Goal: Use online tool/utility: Utilize a website feature to perform a specific function

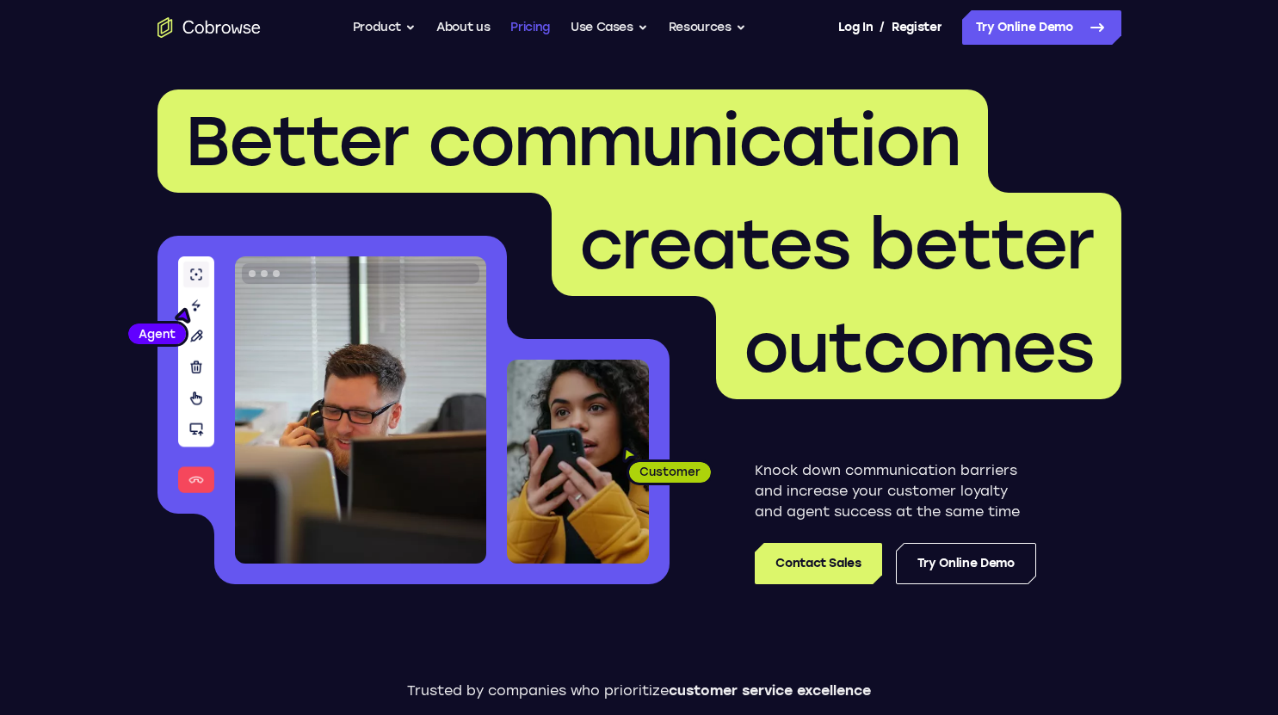
click at [526, 25] on link "Pricing" at bounding box center [530, 27] width 40 height 34
click at [618, 33] on button "Use Cases" at bounding box center [609, 27] width 77 height 34
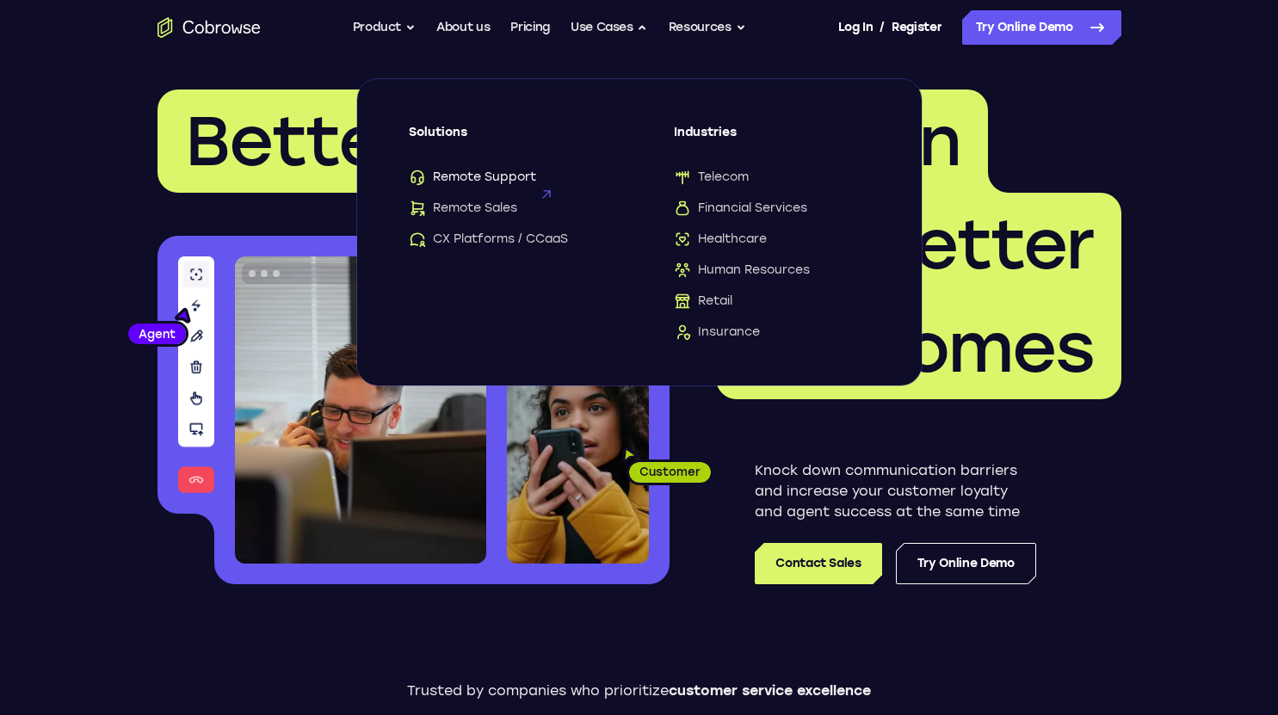
click at [511, 175] on span "Remote Support" at bounding box center [472, 177] width 127 height 17
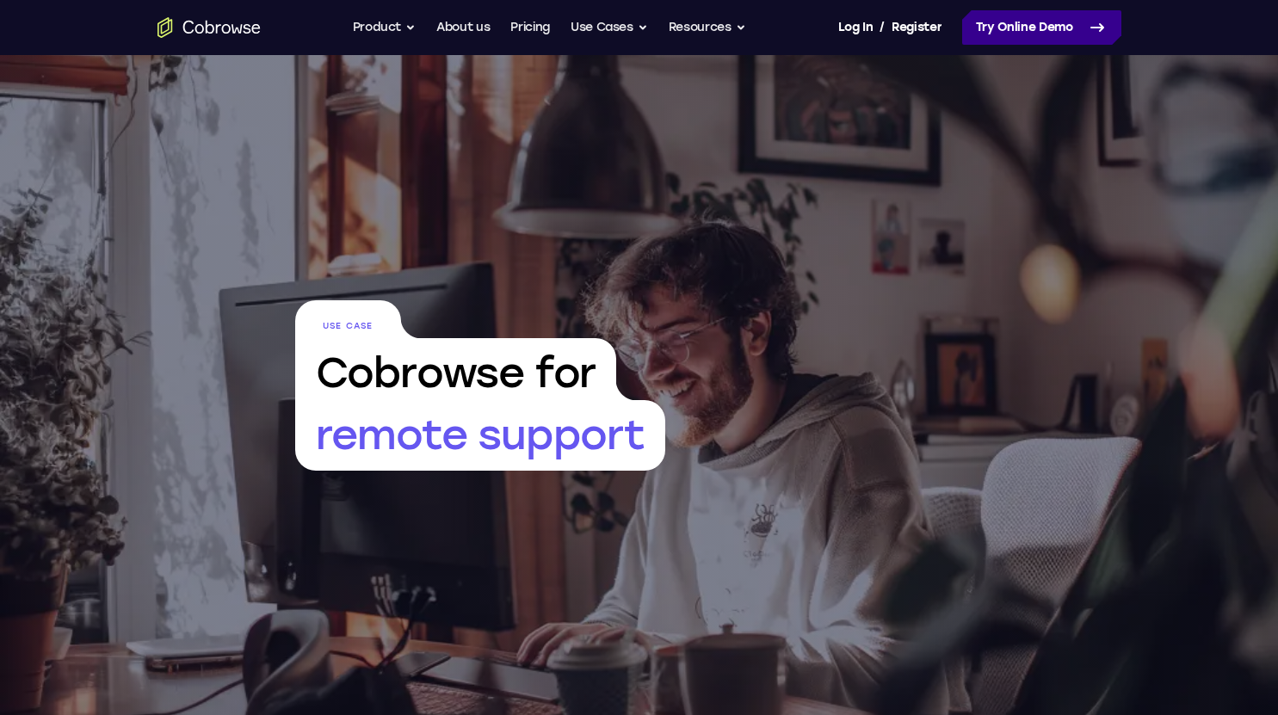
click at [1024, 33] on link "Try Online Demo" at bounding box center [1041, 27] width 159 height 34
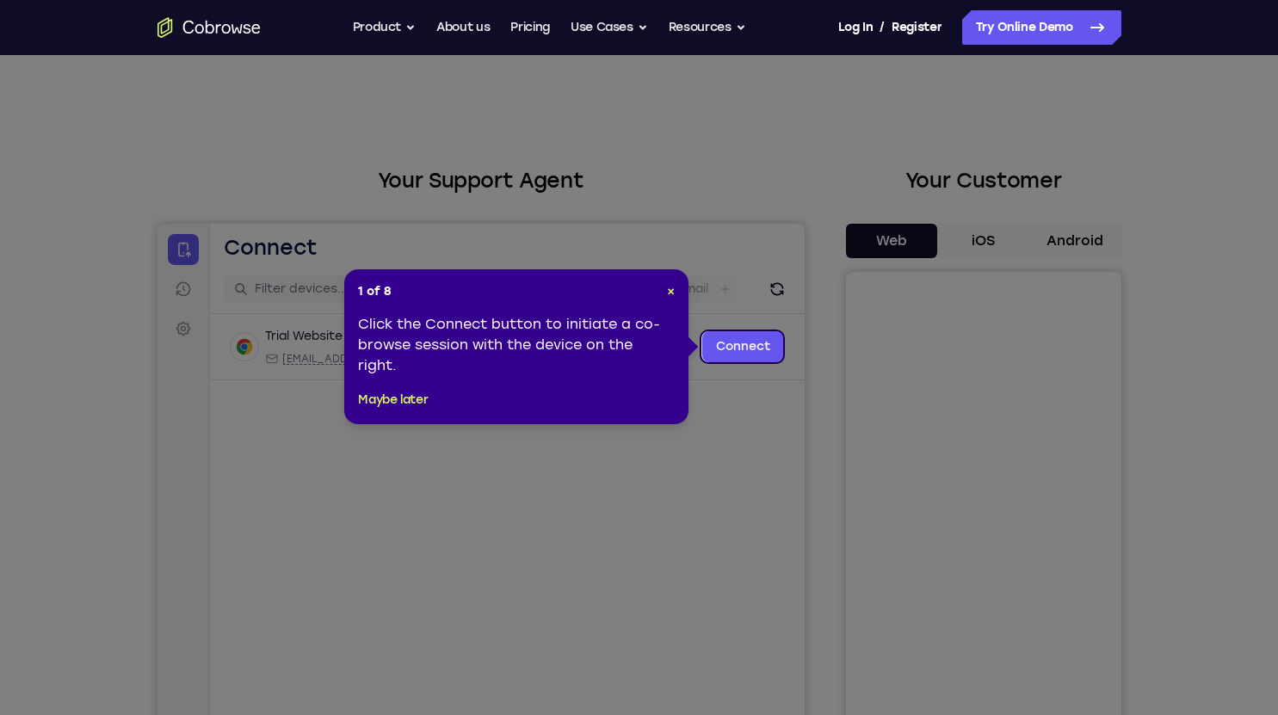
click at [677, 290] on div "1 of 8 × Click the Connect button to initiate a co-browse session with the devi…" at bounding box center [516, 346] width 344 height 155
click at [670, 292] on span "×" at bounding box center [671, 291] width 8 height 15
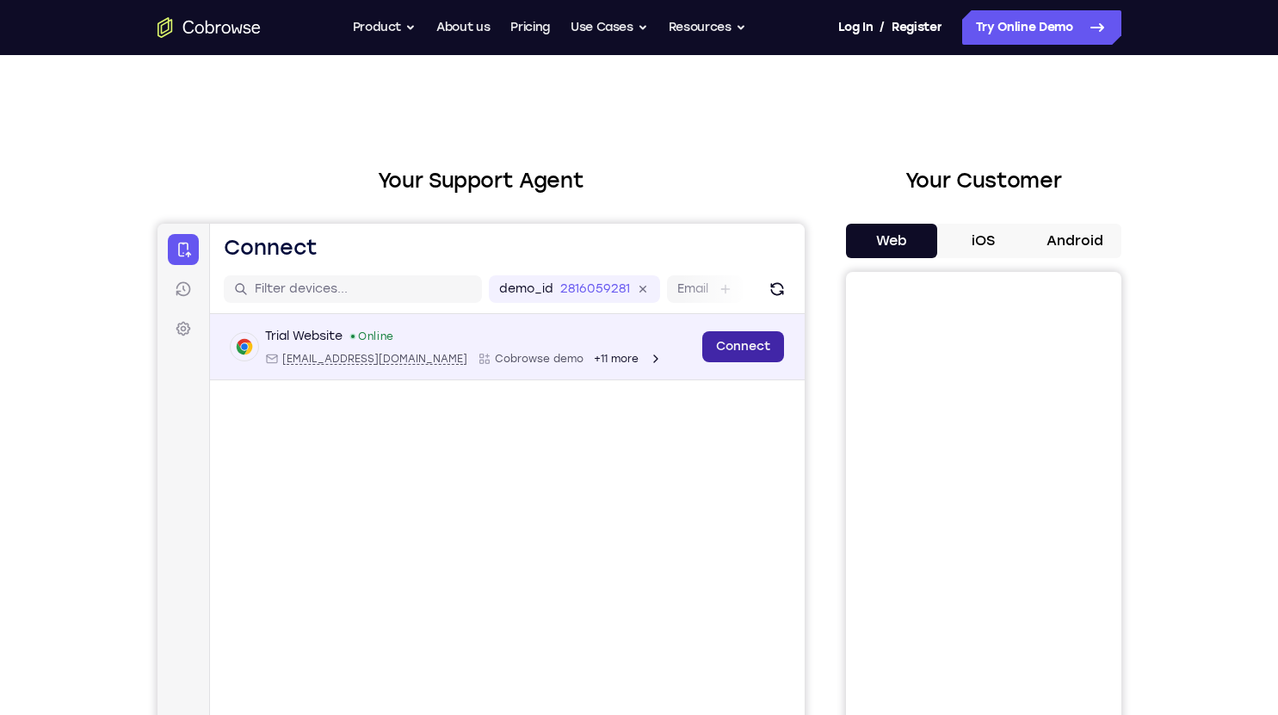
click at [765, 359] on link "Connect" at bounding box center [742, 346] width 82 height 31
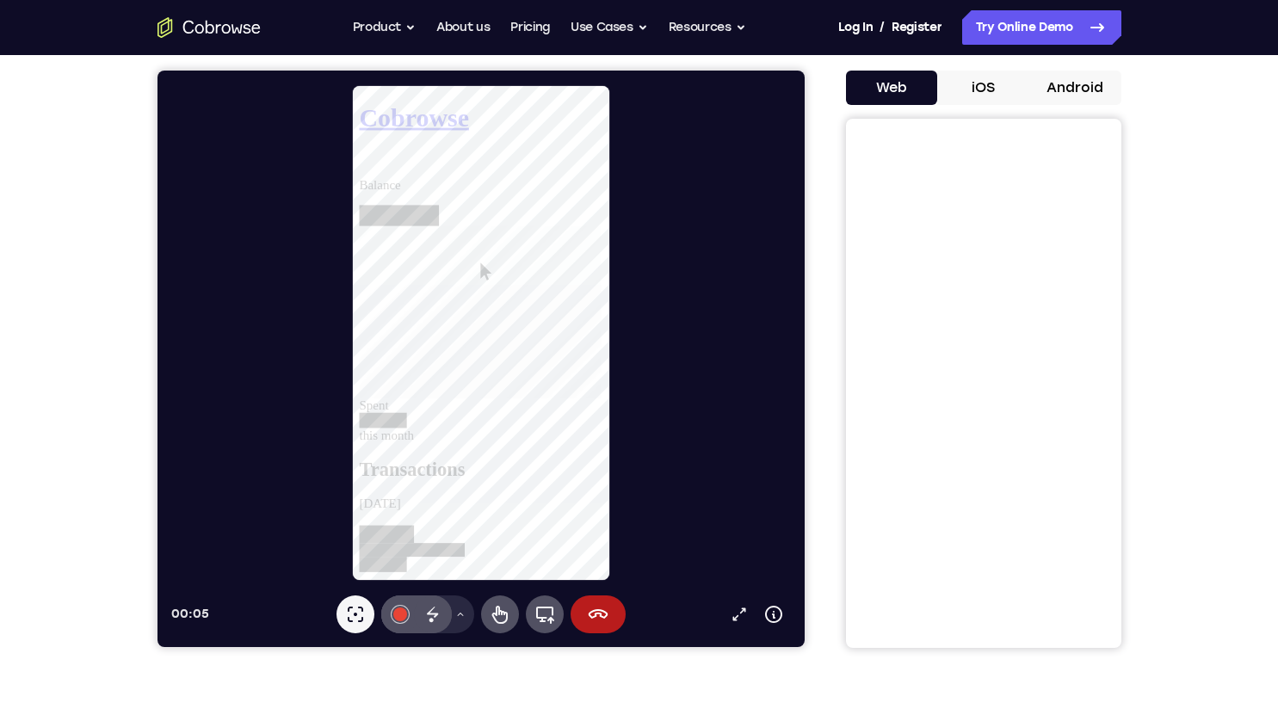
scroll to position [156, 0]
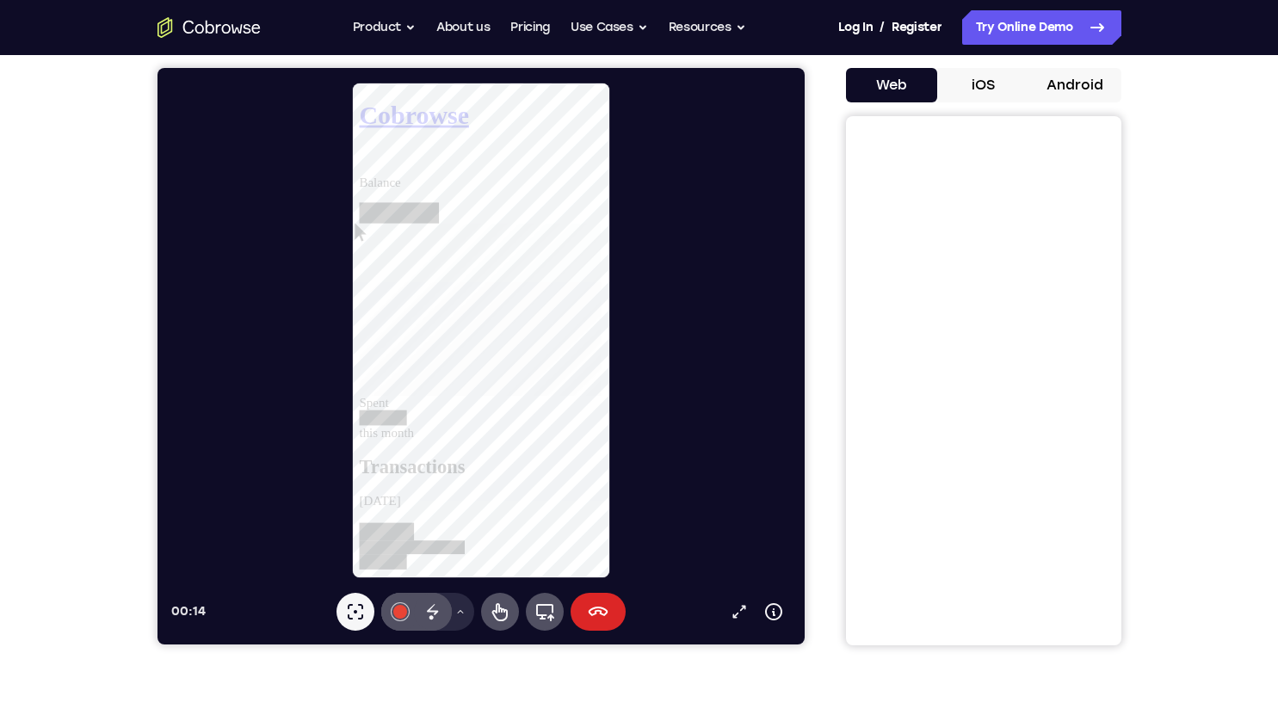
click at [594, 609] on icon at bounding box center [597, 612] width 21 height 21
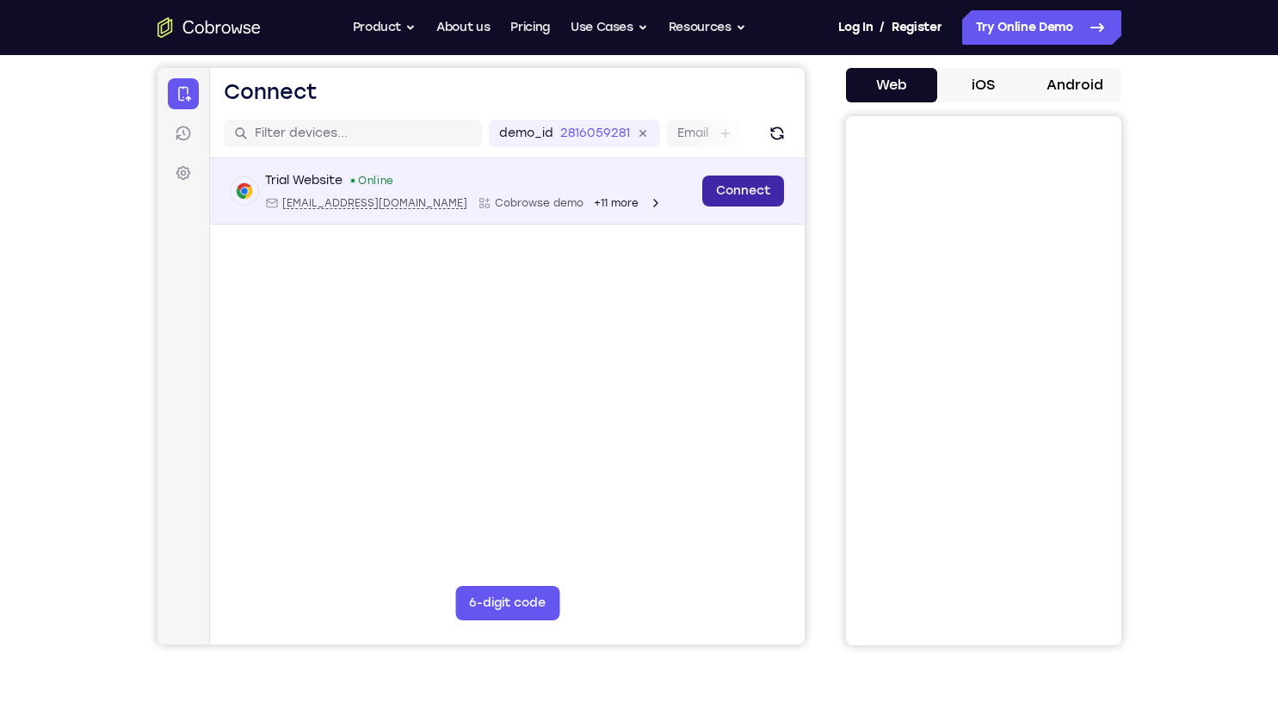
click at [753, 192] on link "Connect" at bounding box center [742, 191] width 82 height 31
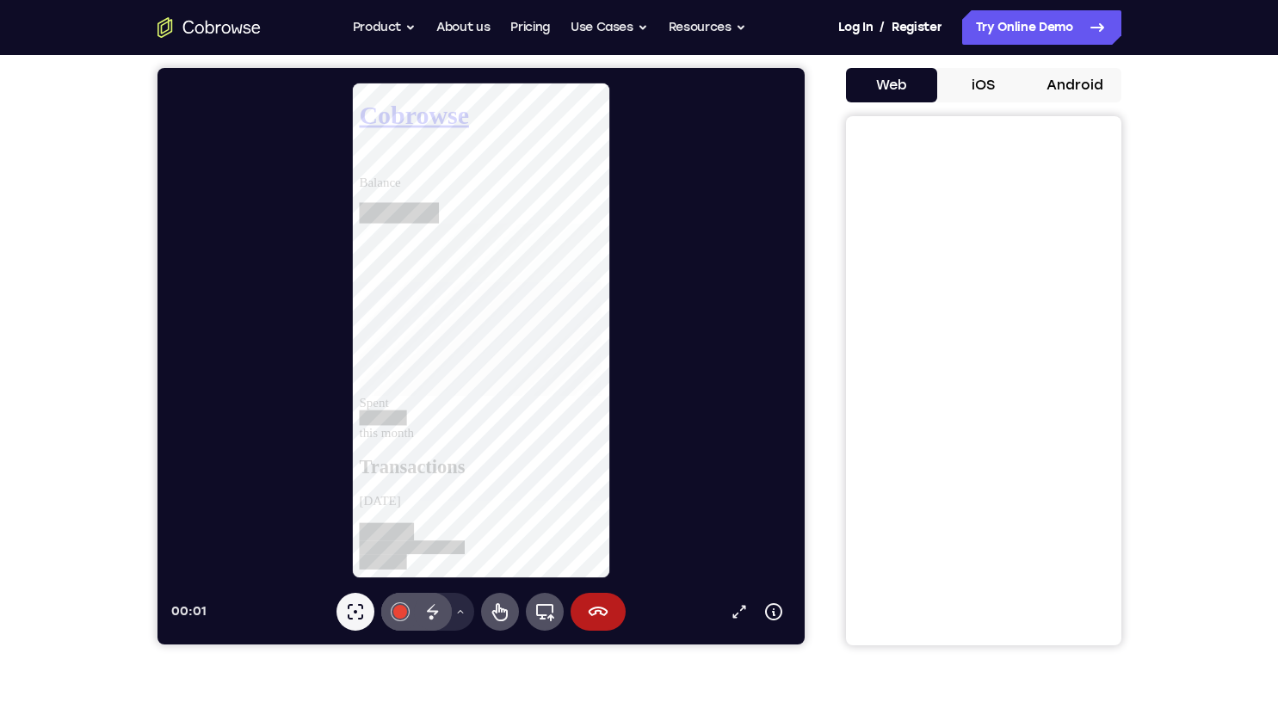
scroll to position [0, 0]
click at [986, 83] on button "iOS" at bounding box center [983, 85] width 92 height 34
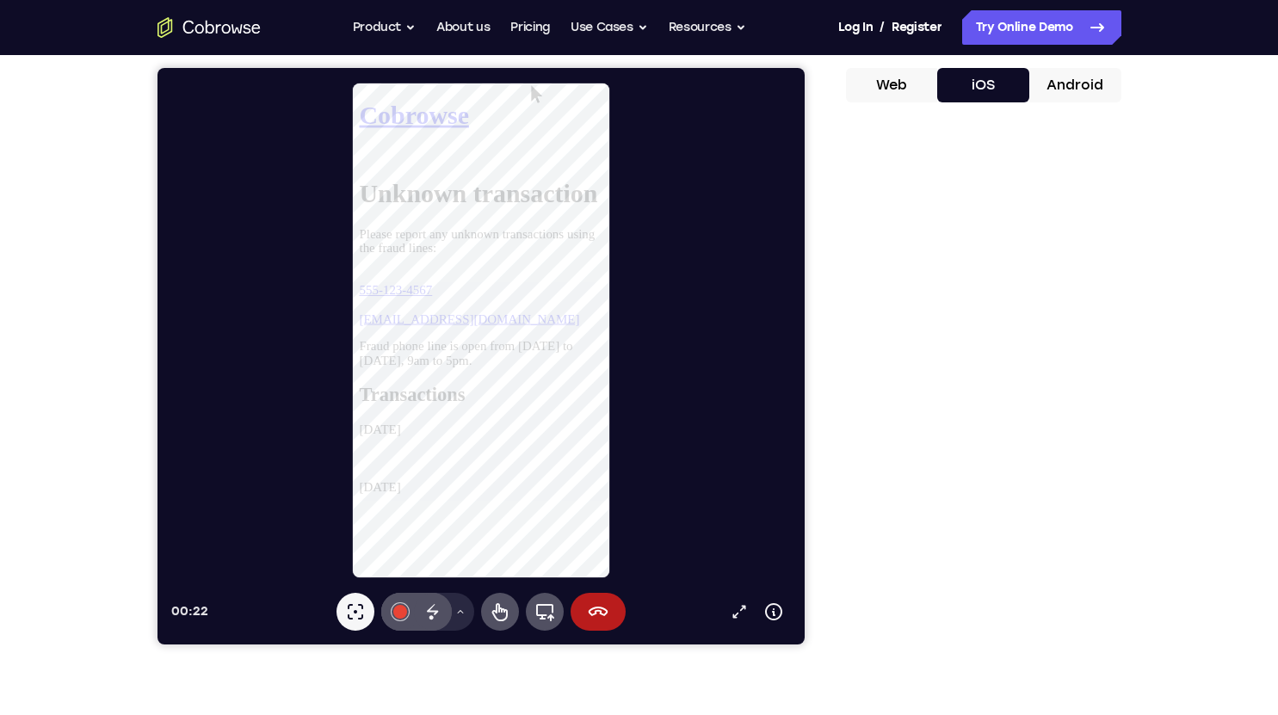
click at [1065, 90] on button "Android" at bounding box center [1075, 85] width 92 height 34
click at [534, 34] on link "Pricing" at bounding box center [530, 27] width 40 height 34
